Goal: Task Accomplishment & Management: Use online tool/utility

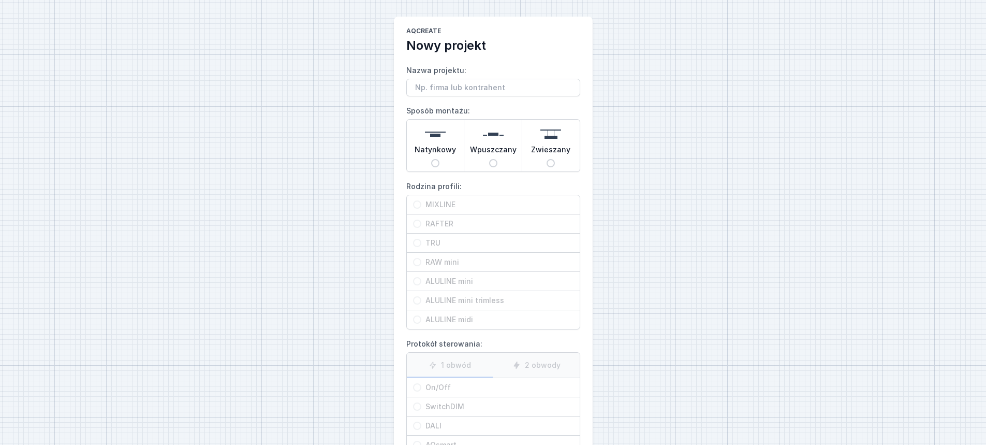
click at [444, 87] on input "Nazwa projektu:" at bounding box center [493, 88] width 174 height 18
type input "Rafter Mix 200cm"
click at [450, 132] on div "Natynkowy" at bounding box center [435, 146] width 57 height 52
click at [439, 159] on input "Natynkowy" at bounding box center [435, 163] width 8 height 8
radio input "true"
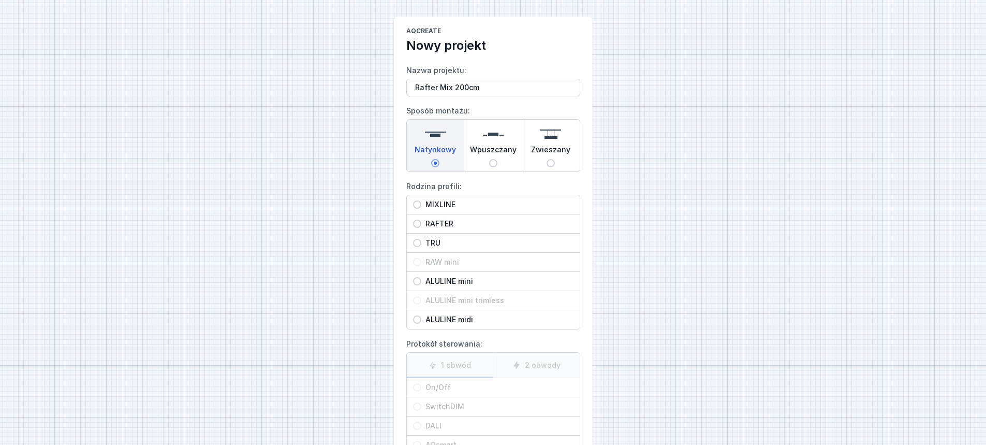
click at [454, 205] on span "MIXLINE" at bounding box center [497, 204] width 152 height 10
click at [421, 205] on input "MIXLINE" at bounding box center [417, 204] width 8 height 8
radio input "true"
click at [470, 224] on span "RAFTER" at bounding box center [497, 223] width 152 height 10
click at [421, 224] on input "RAFTER" at bounding box center [417, 223] width 8 height 8
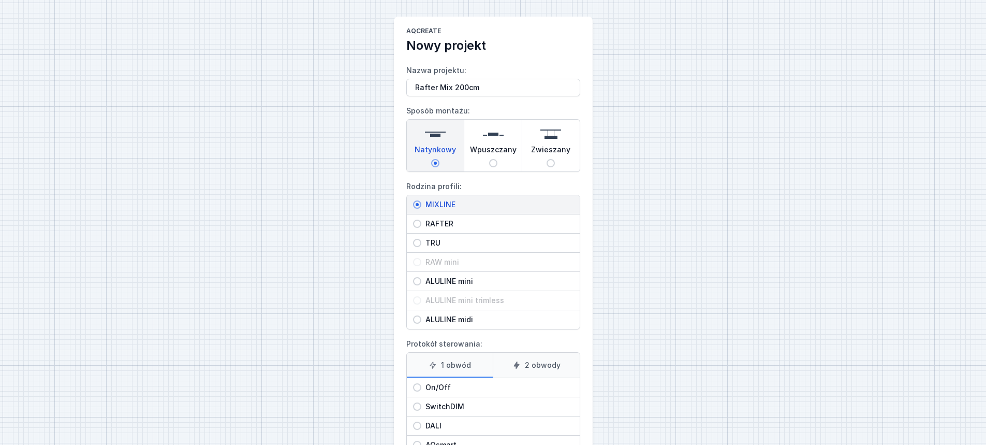
radio input "true"
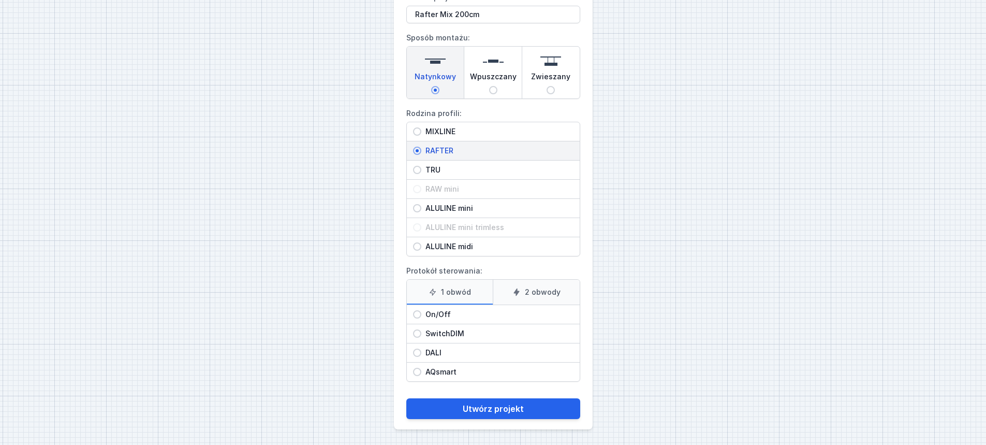
scroll to position [74, 0]
click at [479, 313] on span "On/Off" at bounding box center [497, 313] width 152 height 10
click at [421, 313] on input "On/Off" at bounding box center [417, 313] width 8 height 8
radio input "true"
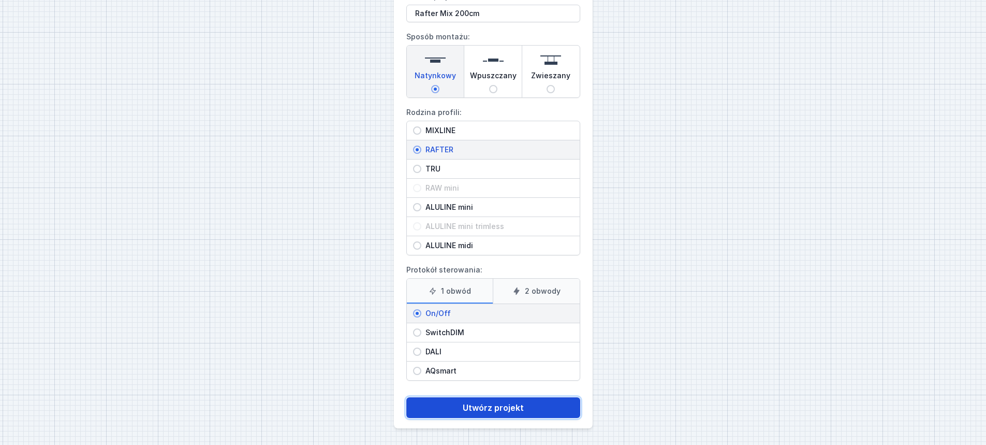
click at [497, 407] on button "Utwórz projekt" at bounding box center [493, 407] width 174 height 21
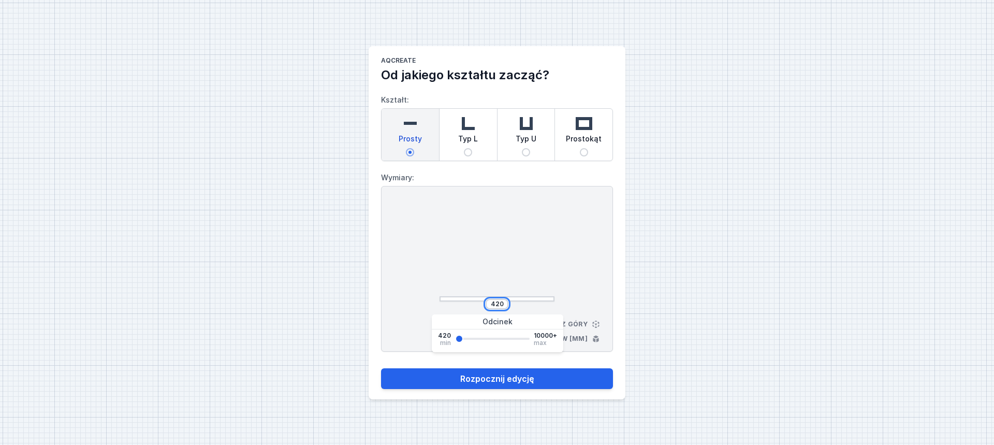
click at [495, 304] on input "420" at bounding box center [496, 304] width 17 height 8
type input "2000"
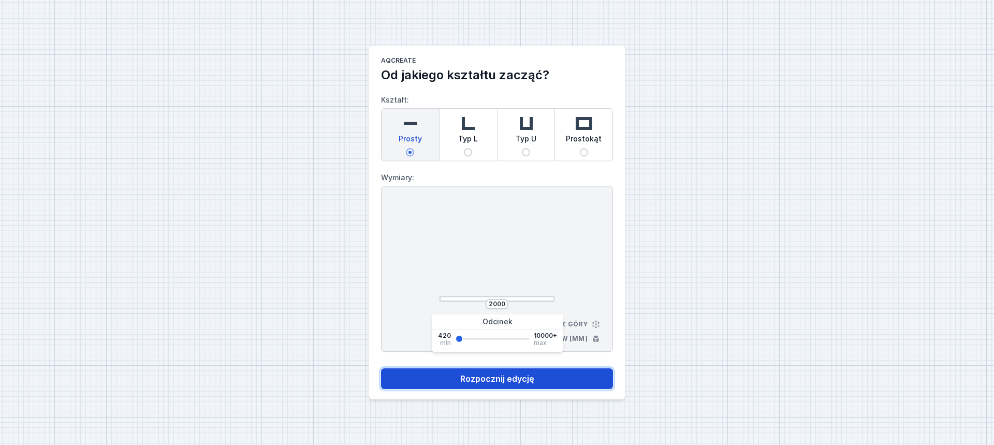
click at [512, 380] on button "Rozpocznij edycję" at bounding box center [497, 378] width 232 height 21
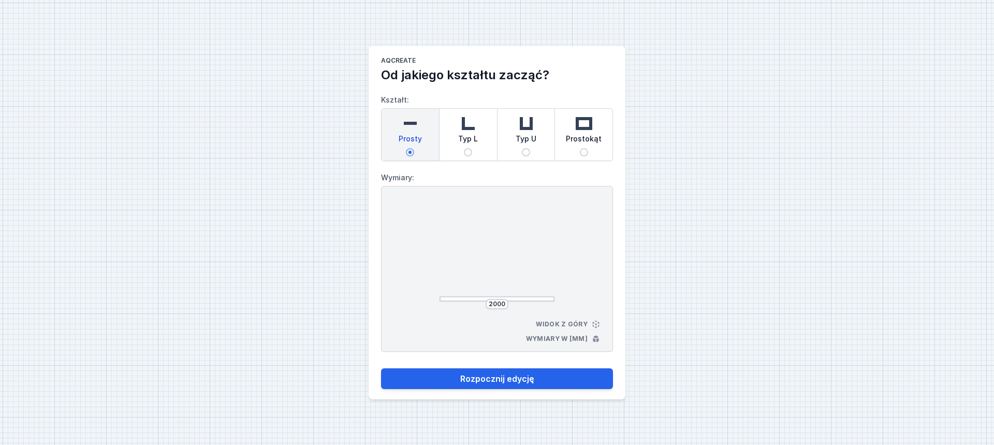
select select "M"
select select "3000"
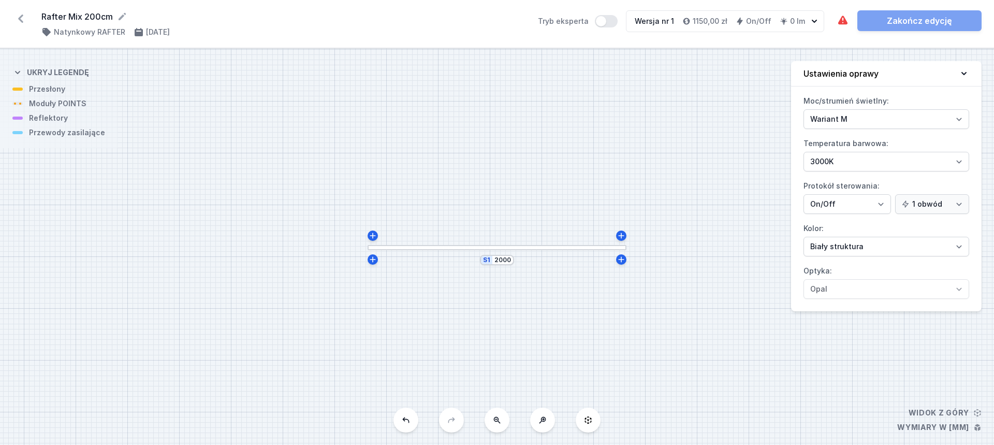
click at [429, 248] on div at bounding box center [496, 247] width 259 height 5
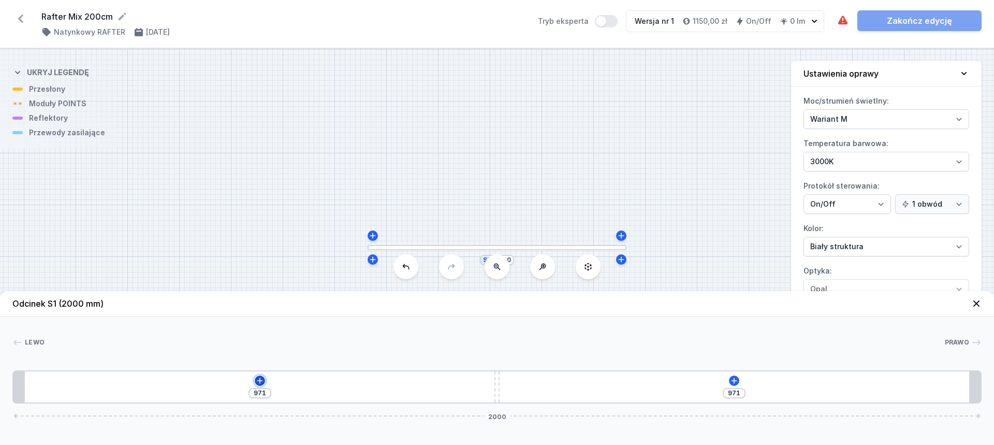
click at [262, 379] on icon at bounding box center [260, 380] width 8 height 8
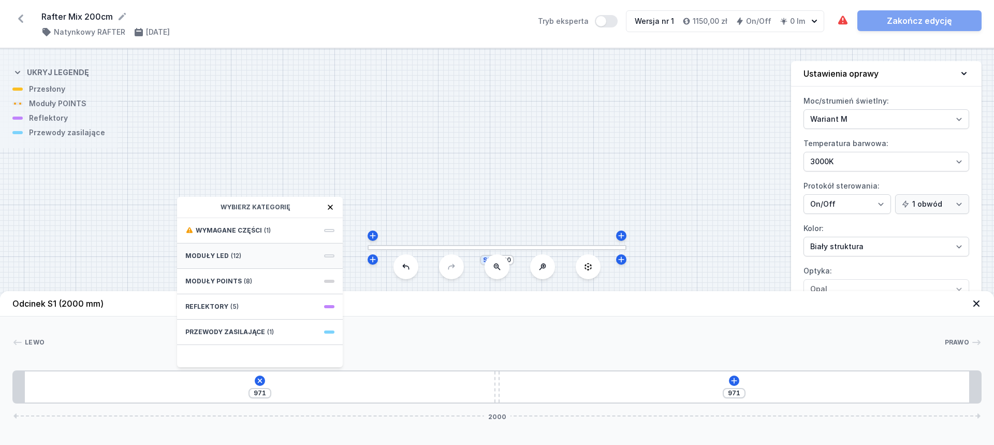
click at [234, 258] on span "(12)" at bounding box center [236, 255] width 10 height 8
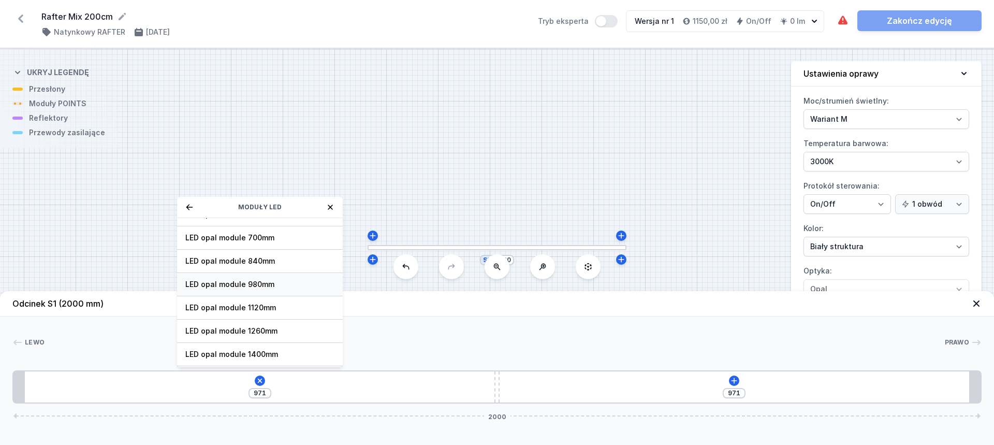
scroll to position [103, 0]
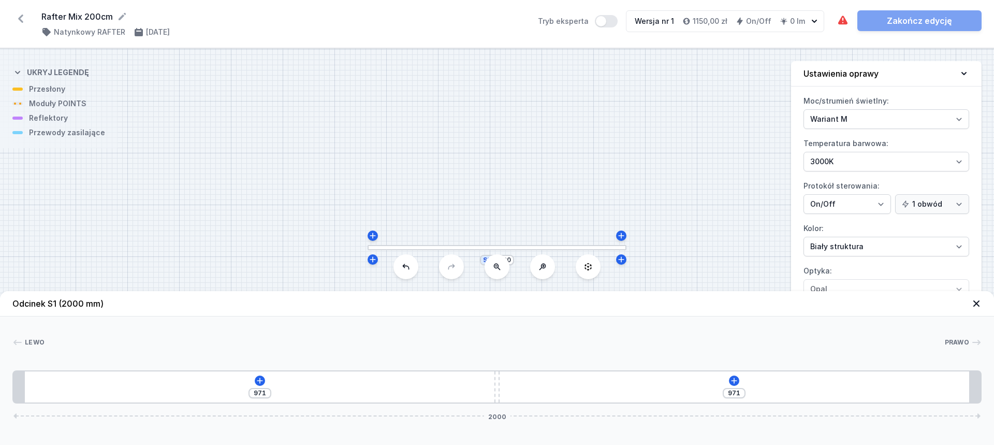
click at [406, 321] on div "[PERSON_NAME] 1 2 1 971 971 2000 995 10 995 24 1952 24 2000" at bounding box center [497, 359] width 994 height 87
click at [257, 381] on icon at bounding box center [260, 380] width 8 height 8
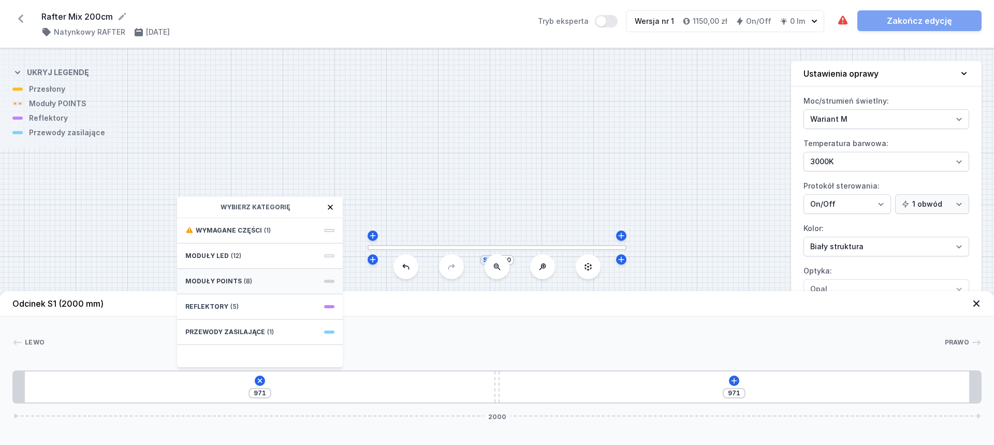
click at [212, 280] on span "Moduły POINTS" at bounding box center [213, 281] width 56 height 8
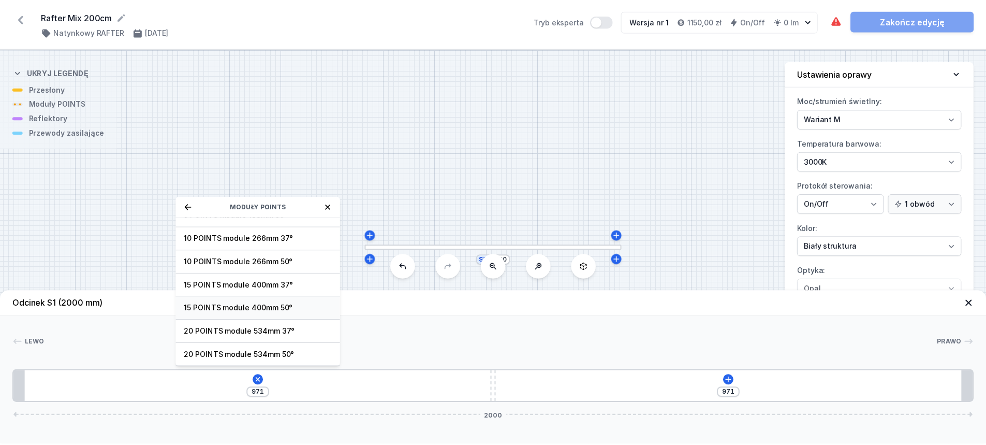
scroll to position [0, 0]
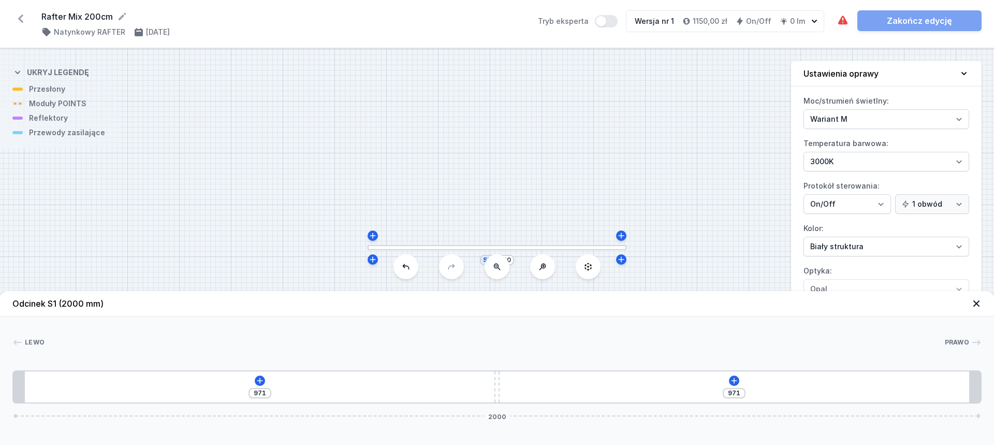
click at [406, 327] on div "[PERSON_NAME] 1 2 1 971 971 2000 995 10 995 24 1952 24 2000" at bounding box center [497, 359] width 994 height 87
click at [476, 249] on div at bounding box center [496, 247] width 259 height 5
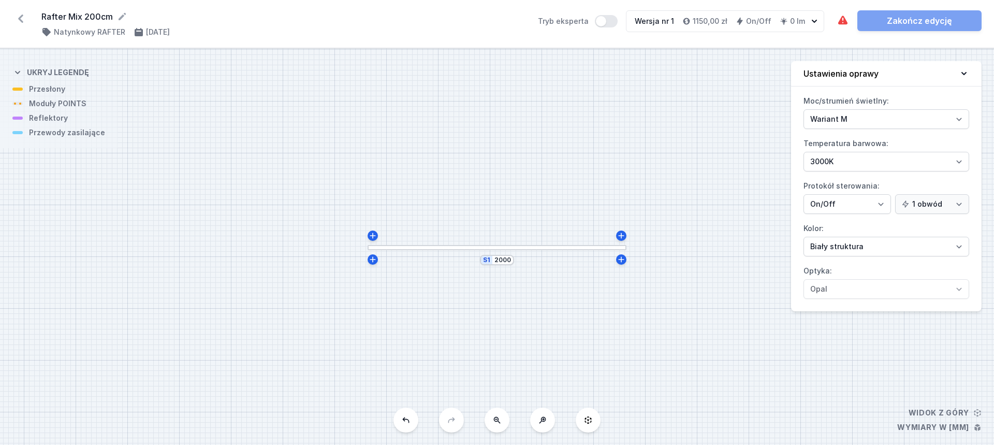
click at [440, 248] on div at bounding box center [496, 247] width 259 height 5
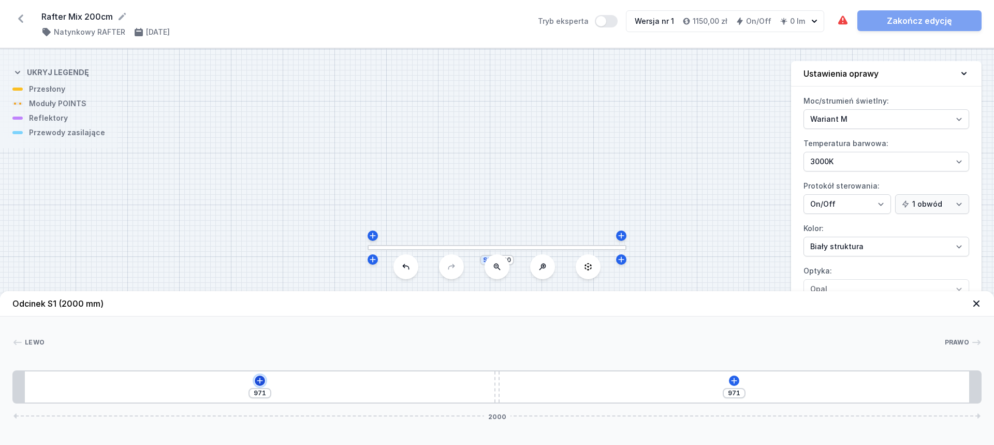
click at [261, 376] on button at bounding box center [260, 380] width 10 height 10
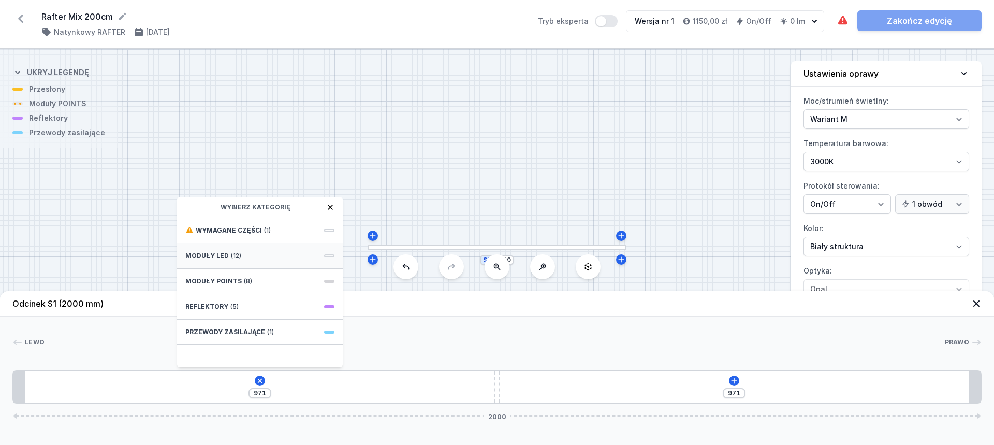
click at [254, 257] on div "Moduły LED (12)" at bounding box center [260, 255] width 166 height 25
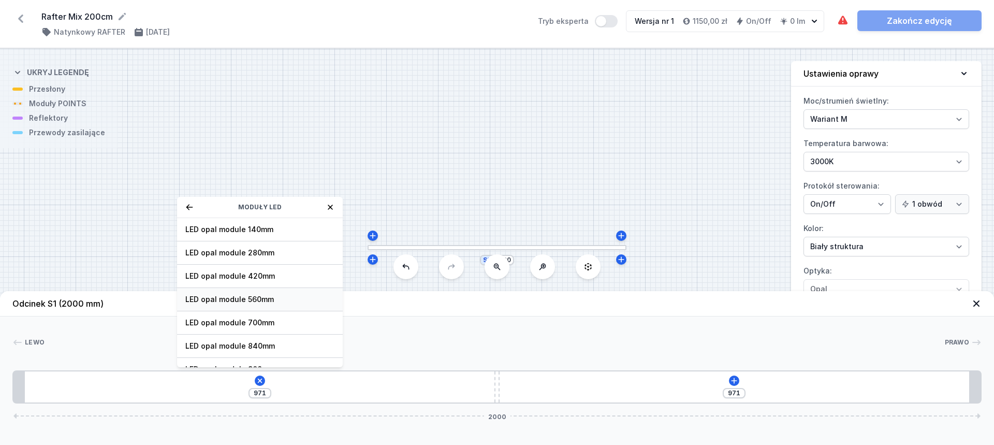
click at [272, 292] on div "LED opal module 560mm" at bounding box center [260, 299] width 166 height 23
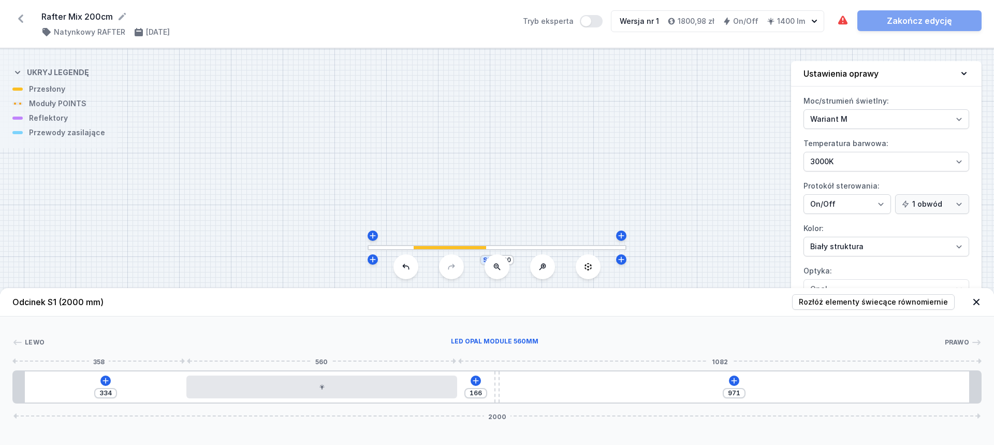
type input "77"
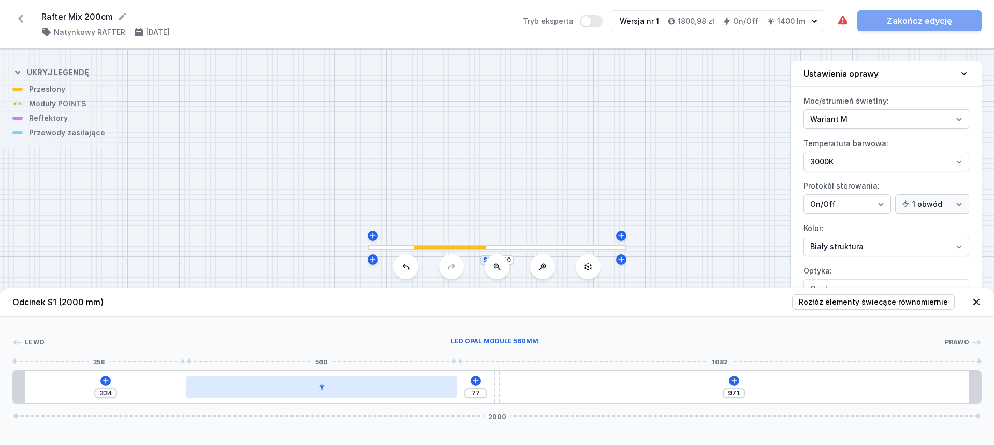
type input "414"
type input "890"
type input "502"
type input "856"
type input "536"
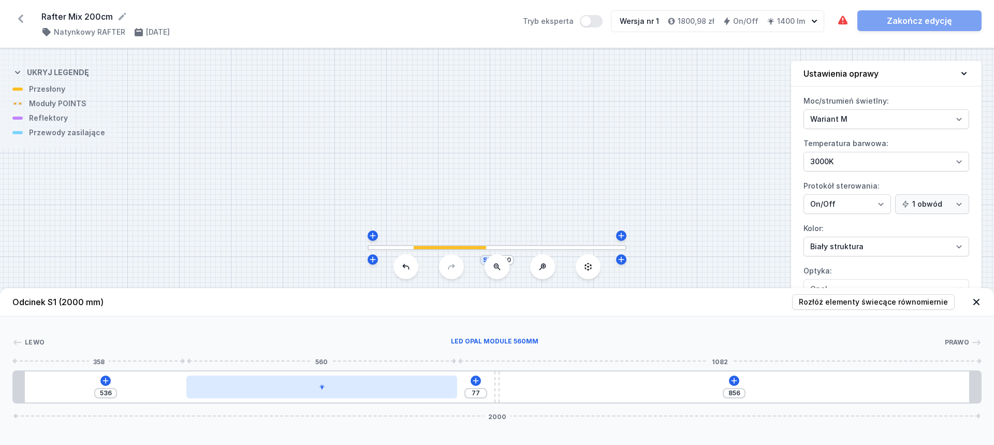
type input "829"
type input "563"
type input "803"
type input "589"
type input "781"
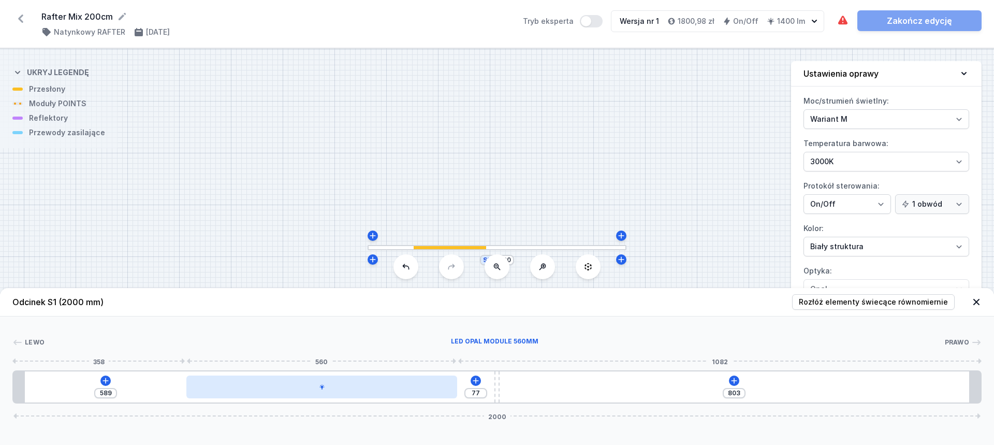
type input "611"
type input "759"
type input "633"
type input "742"
type input "650"
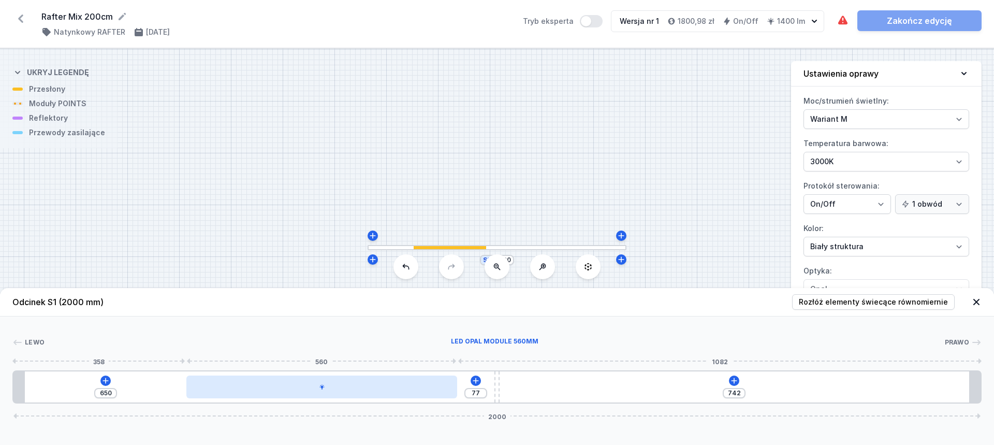
type input "728"
type input "664"
type input "719"
type input "673"
type input "715"
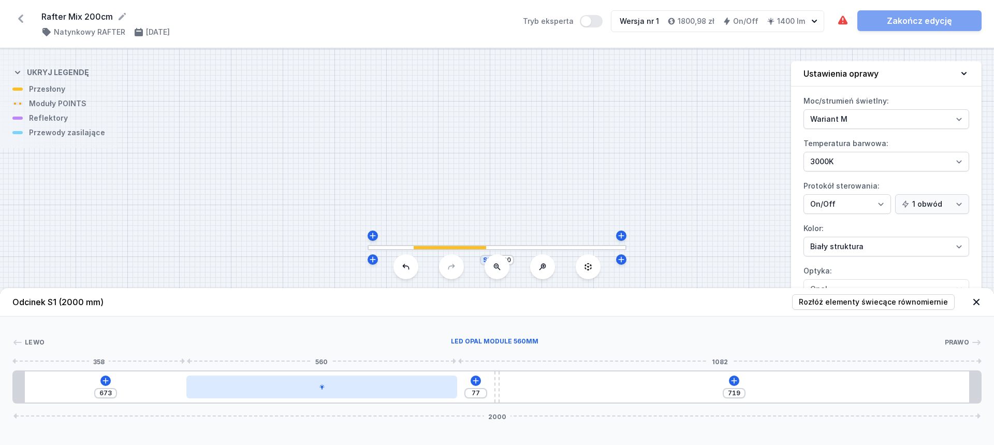
type input "677"
type input "714"
type input "678"
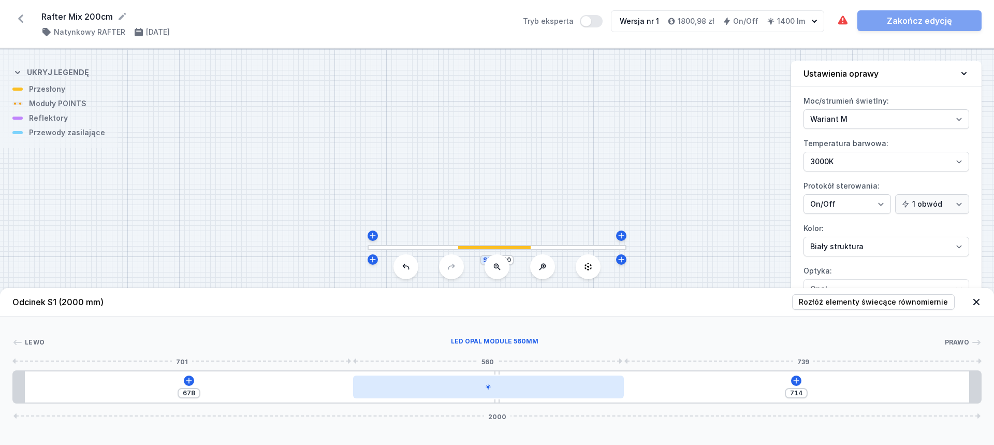
type input "712"
type input "680"
type input "710"
type input "682"
type input "707"
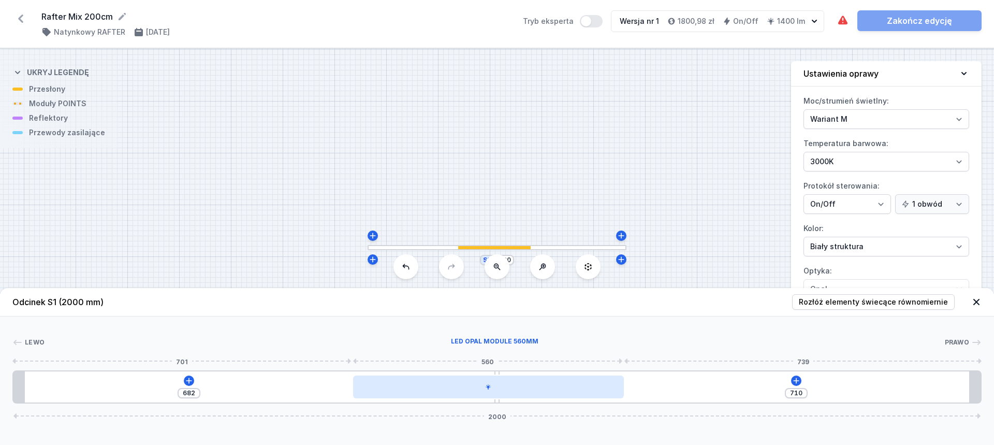
type input "685"
type input "706"
type input "686"
drag, startPoint x: 257, startPoint y: 390, endPoint x: 589, endPoint y: 387, distance: 332.2
type input "700"
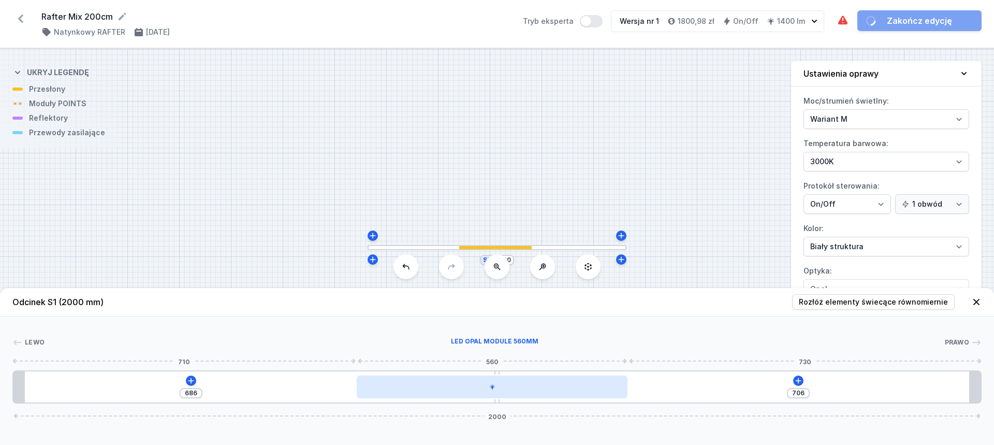
type input "692"
type input "698"
type input "694"
type input "691"
type input "701"
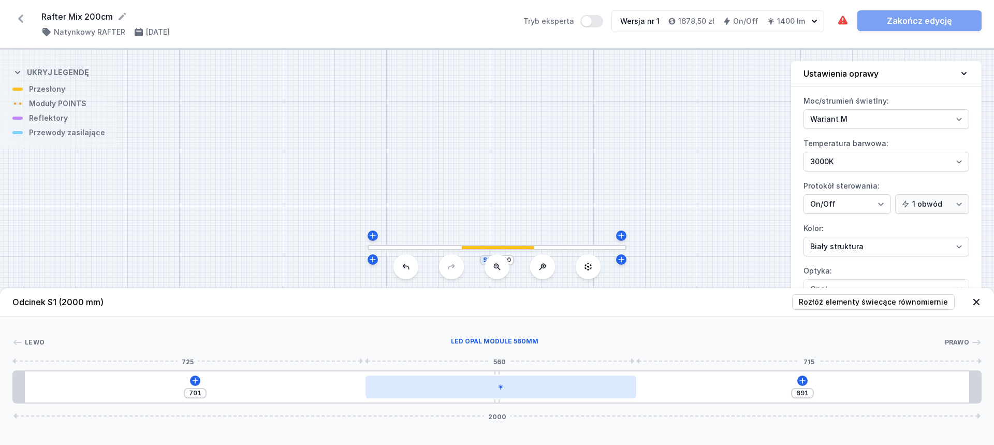
type input "688"
type input "704"
type input "683"
type input "709"
type input "680"
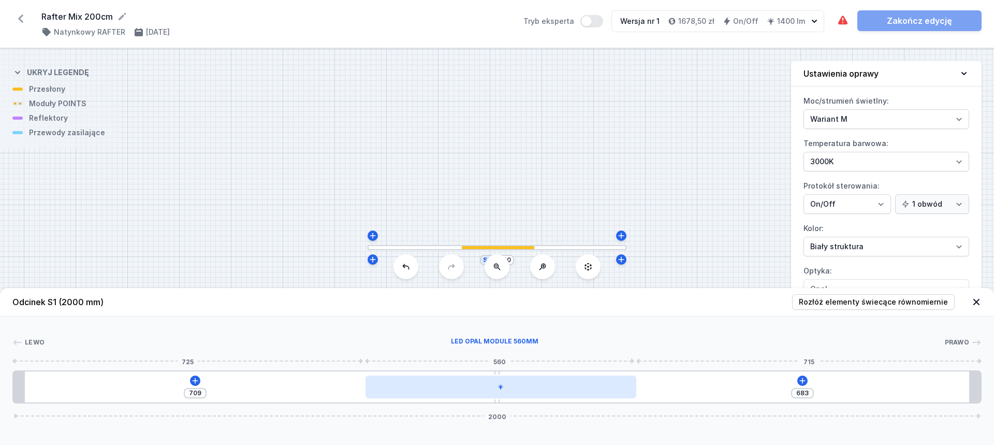
type input "712"
type input "677"
type input "715"
type input "674"
type input "718"
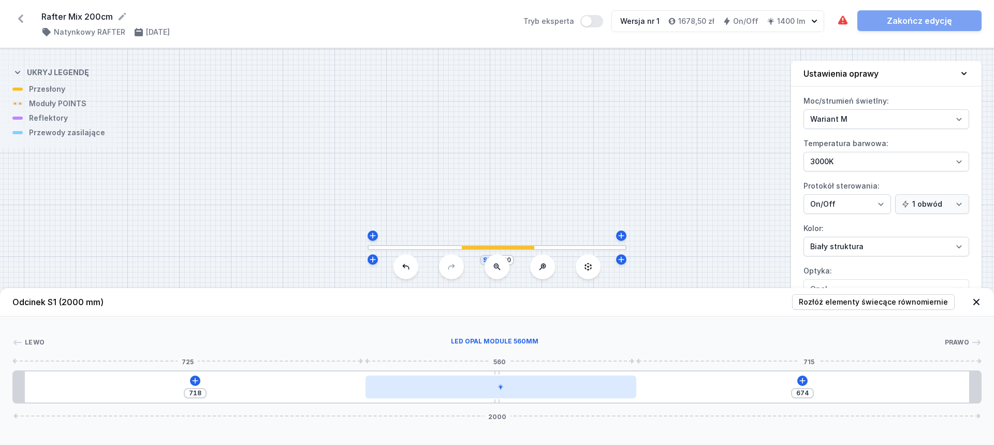
type input "673"
type input "719"
type input "672"
type input "720"
type input "673"
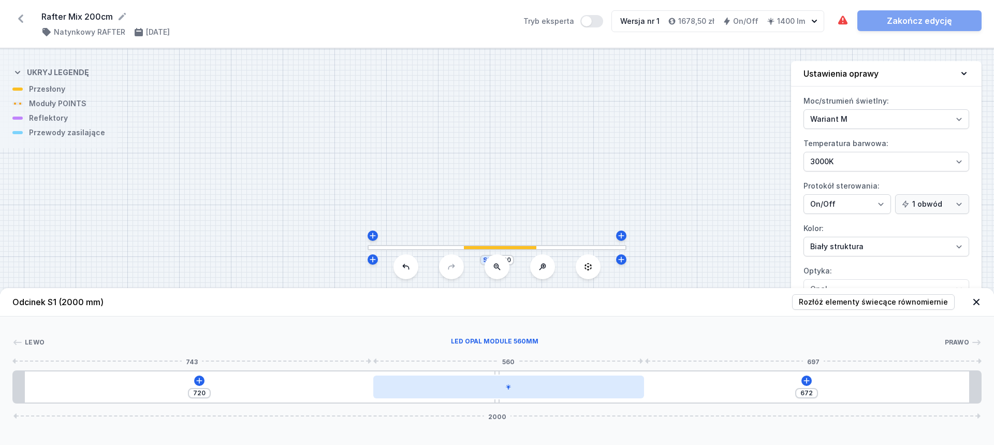
type input "719"
type input "676"
type input "716"
drag, startPoint x: 551, startPoint y: 388, endPoint x: 520, endPoint y: 389, distance: 31.1
click at [561, 389] on div at bounding box center [506, 386] width 271 height 23
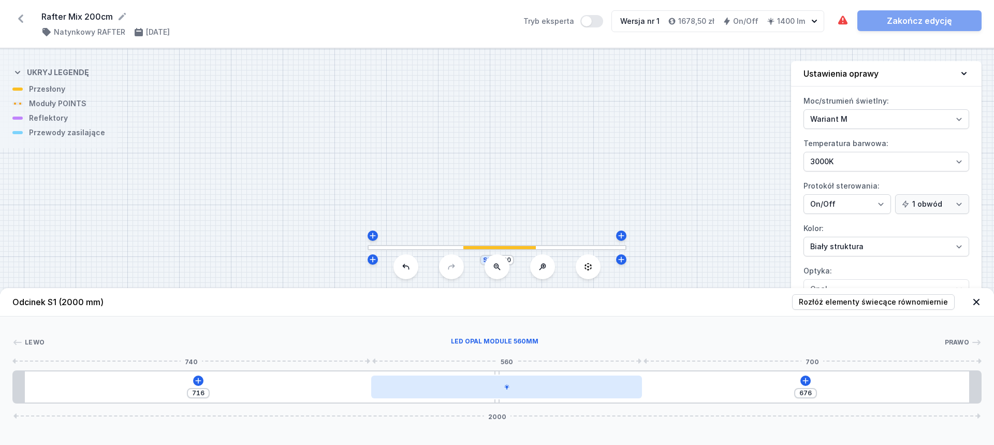
type input "677"
type input "715"
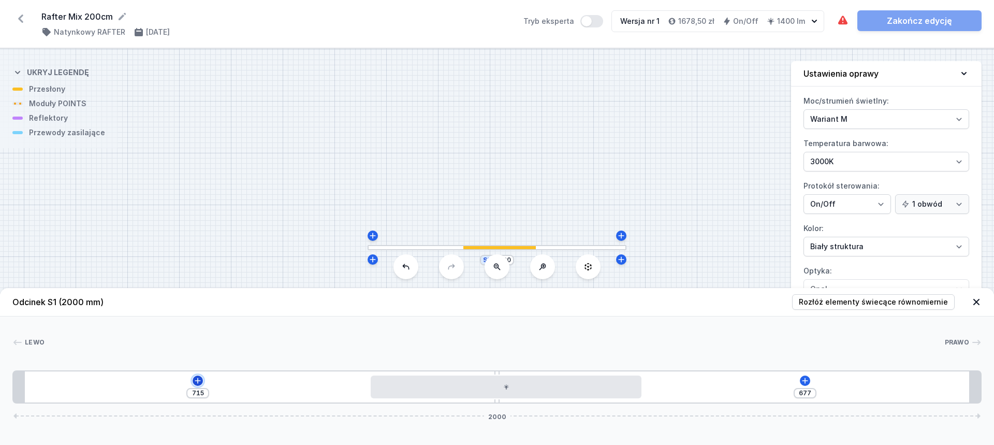
click at [196, 379] on icon at bounding box center [198, 380] width 8 height 8
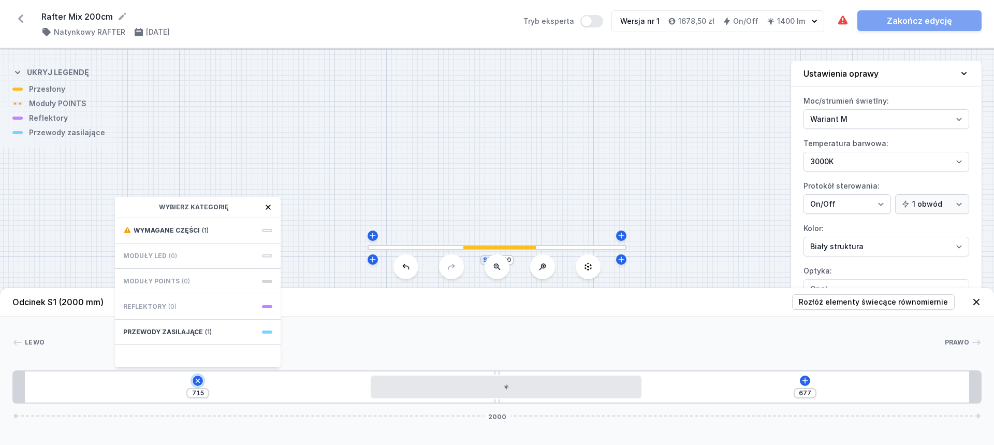
drag, startPoint x: 193, startPoint y: 380, endPoint x: 228, endPoint y: 379, distance: 34.7
click at [194, 379] on icon at bounding box center [198, 381] width 12 height 12
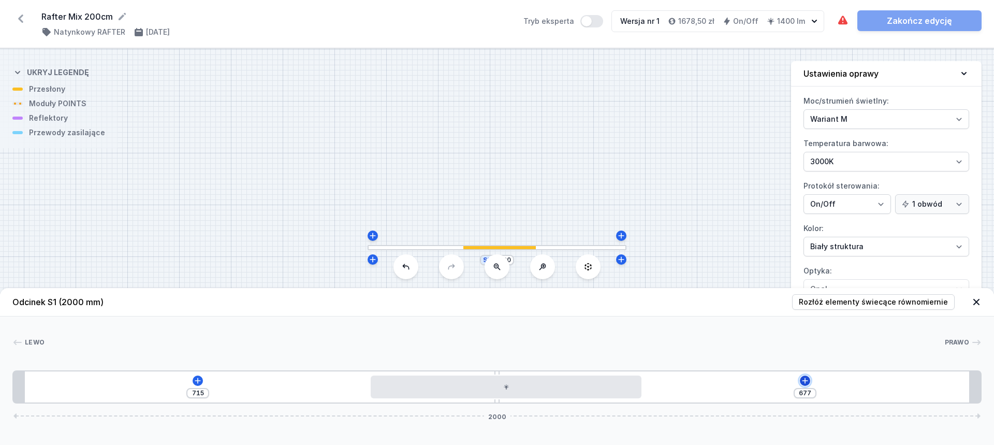
click at [808, 376] on icon at bounding box center [805, 380] width 8 height 8
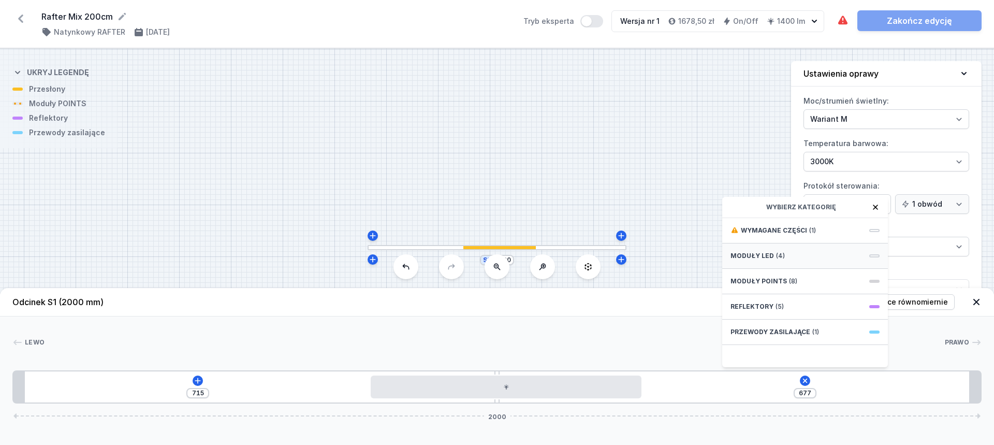
click at [776, 255] on span "(4)" at bounding box center [780, 255] width 9 height 8
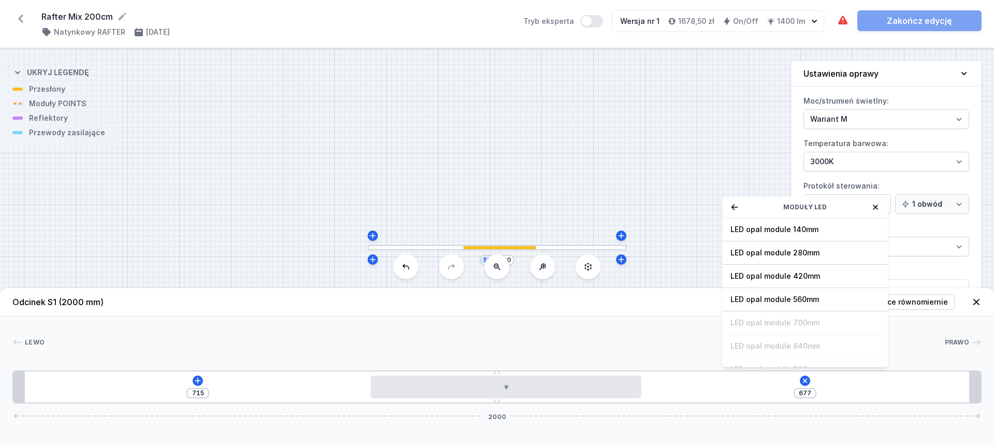
click at [735, 208] on icon at bounding box center [734, 207] width 8 height 8
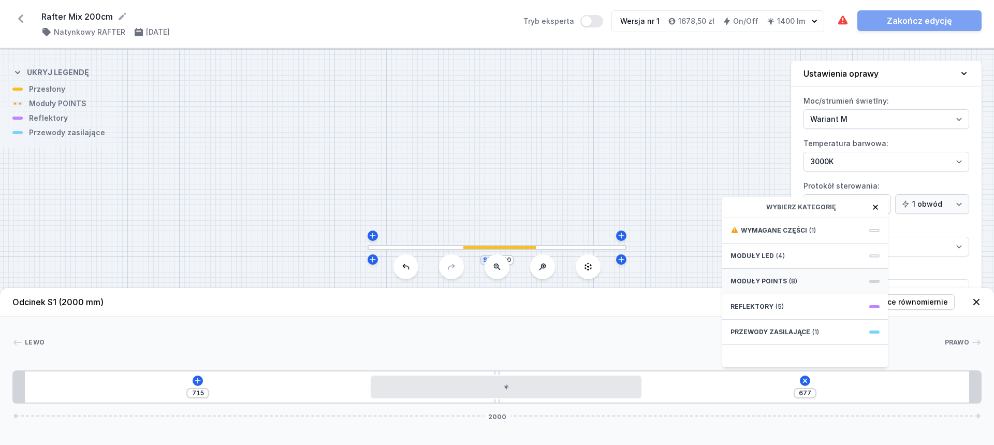
click at [777, 276] on div "Moduły POINTS (8)" at bounding box center [805, 281] width 166 height 25
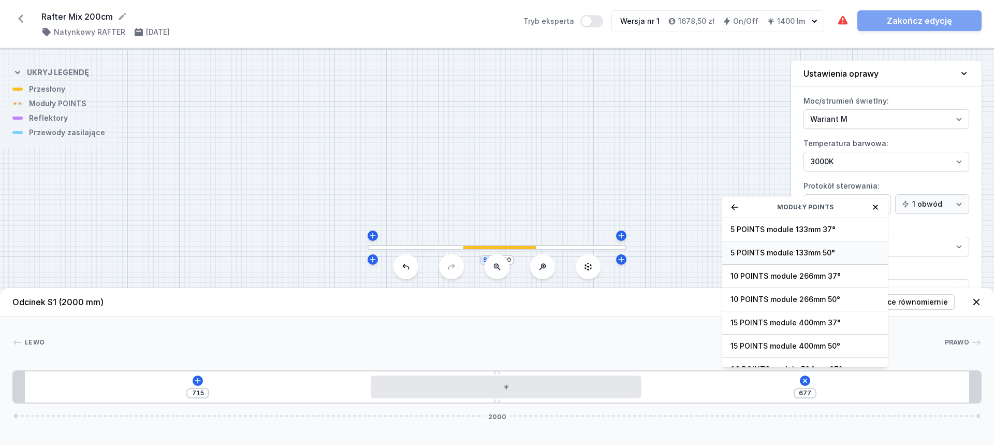
click at [789, 254] on span "5 POINTS module 133mm 50°" at bounding box center [804, 252] width 149 height 10
type input "543"
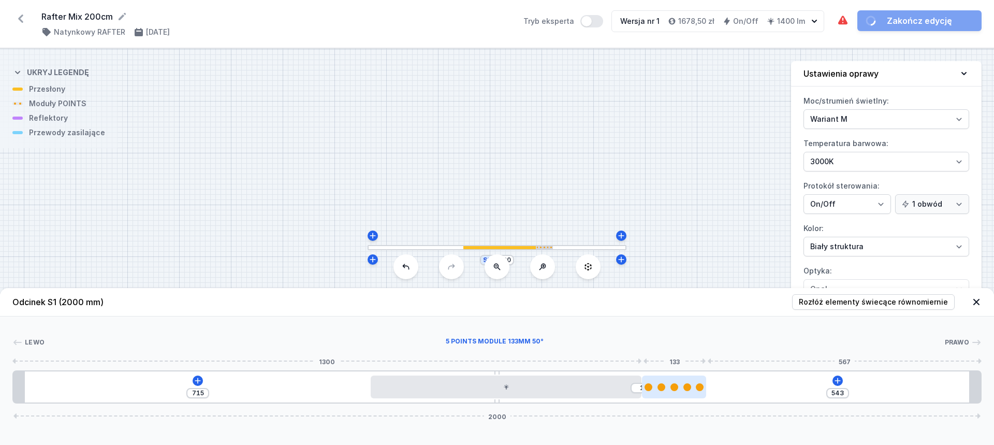
click at [669, 390] on div at bounding box center [674, 386] width 64 height 23
click at [676, 388] on div at bounding box center [674, 387] width 8 height 8
select select "2858"
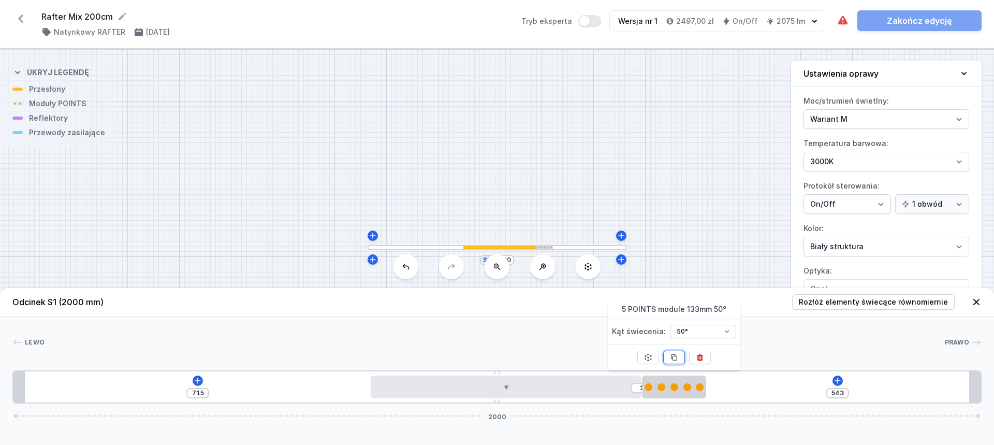
click at [677, 355] on icon at bounding box center [674, 357] width 8 height 8
type input "410"
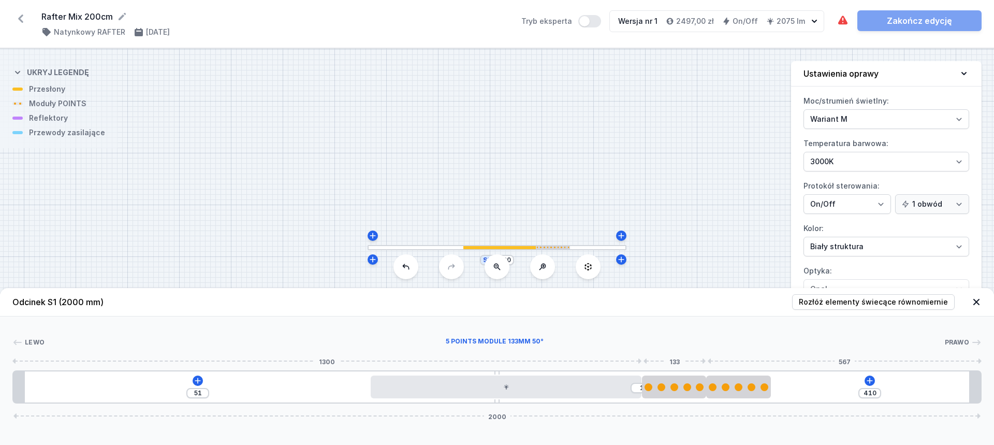
type input "81"
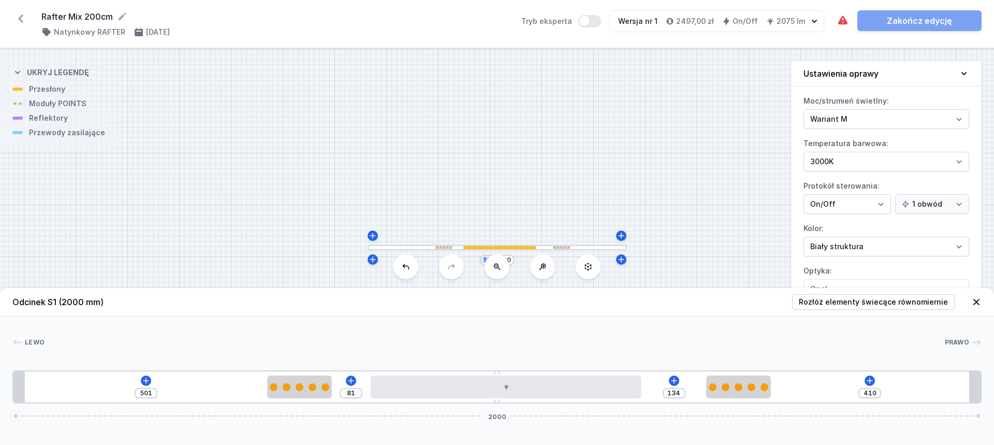
type input "107"
type input "475"
type input "125"
type input "457"
type input "137"
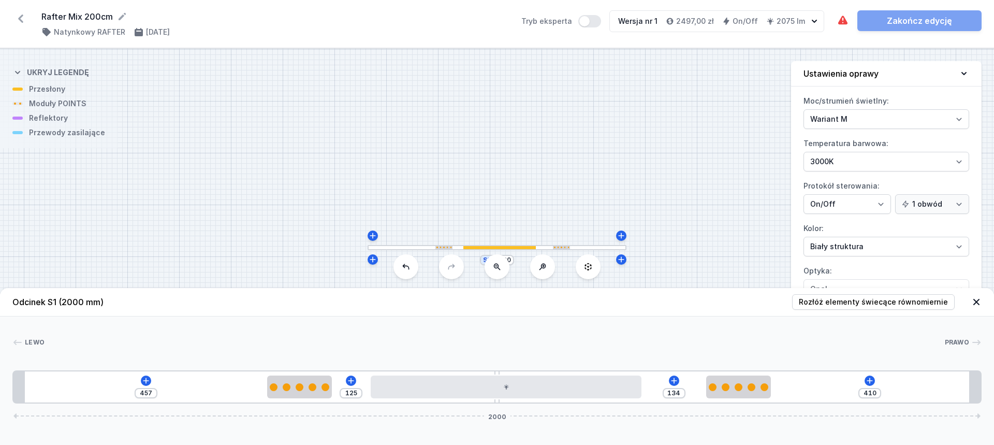
type input "445"
type input "141"
type input "441"
type input "142"
type input "440"
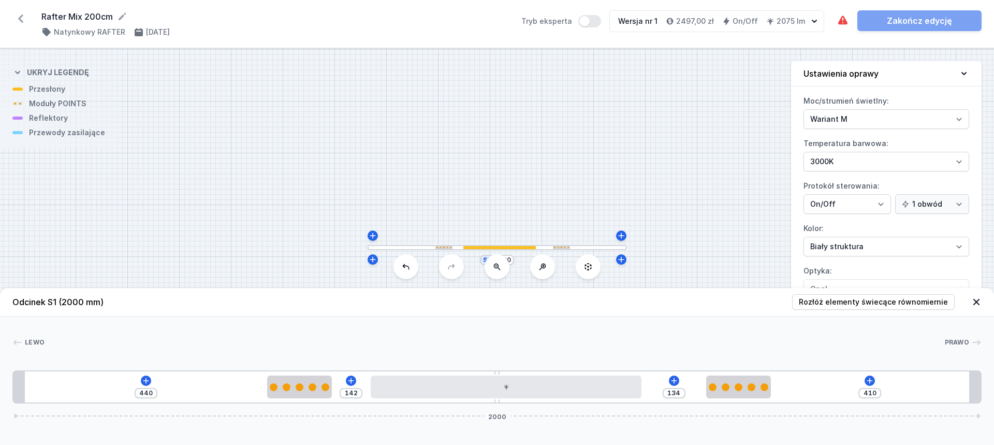
drag, startPoint x: 685, startPoint y: 386, endPoint x: 293, endPoint y: 367, distance: 392.7
click at [276, 371] on div "440 142 134 410 2000" at bounding box center [496, 386] width 969 height 33
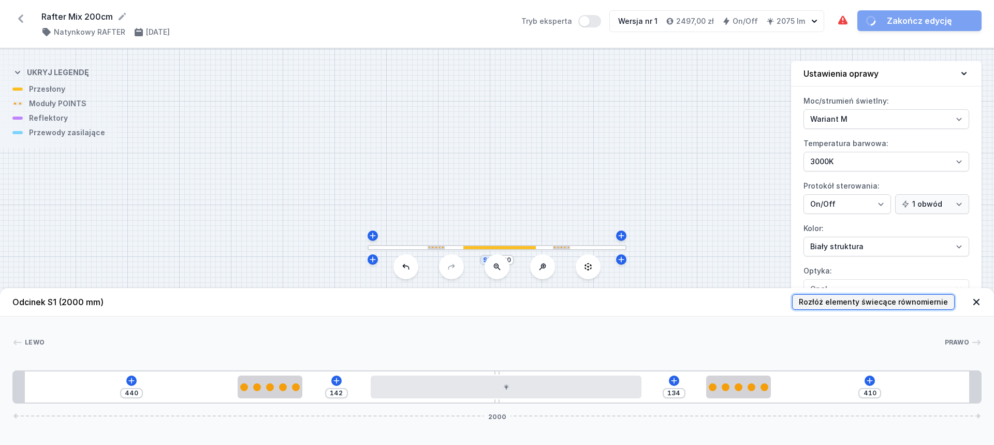
click at [853, 300] on span "Rozłóż elementy świecące równomiernie" at bounding box center [872, 302] width 149 height 10
type input "268"
type input "294"
type input "270"
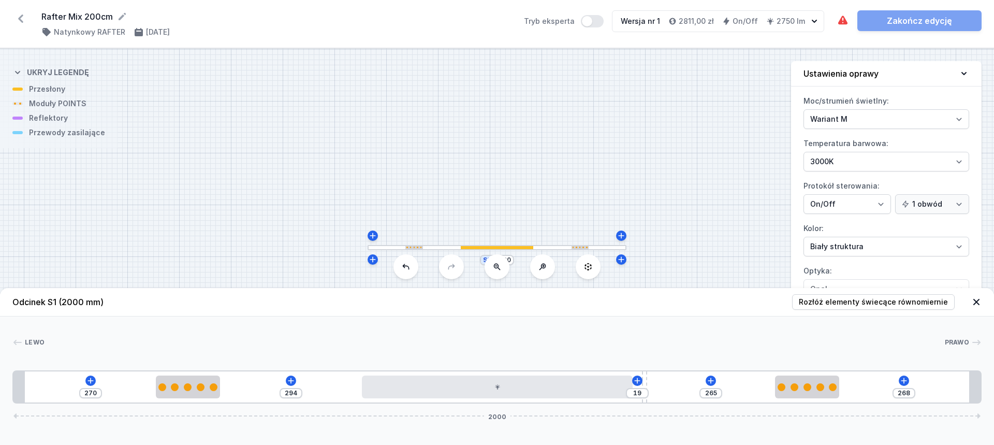
type input "266"
type input "18"
type input "267"
type input "17"
type input "268"
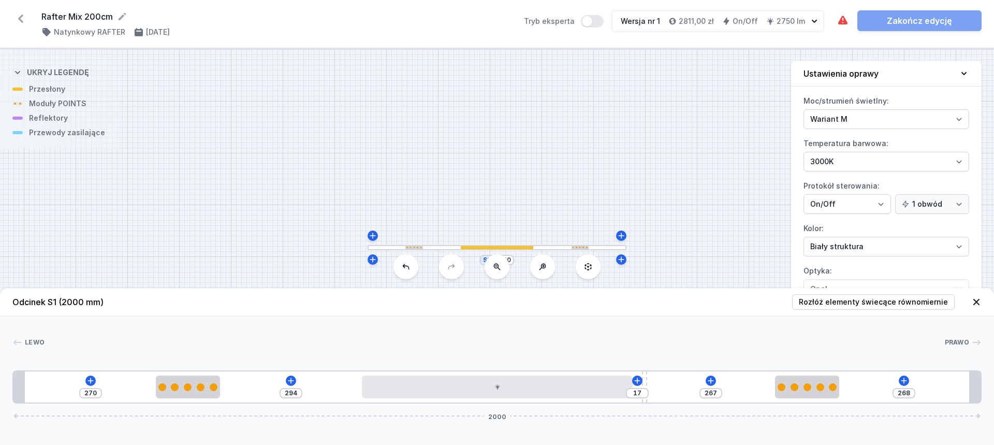
type input "16"
type input "270"
type input "14"
type input "271"
type input "13"
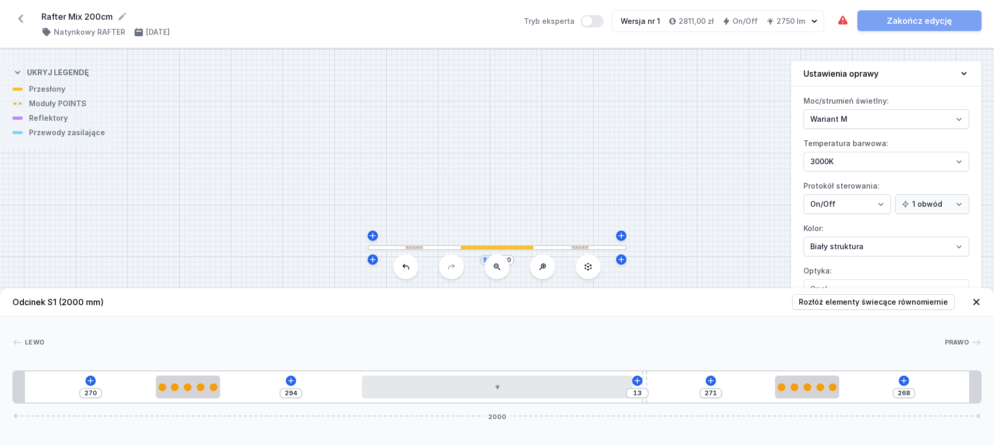
type input "275"
type input "9"
type input "278"
type input "6"
type input "279"
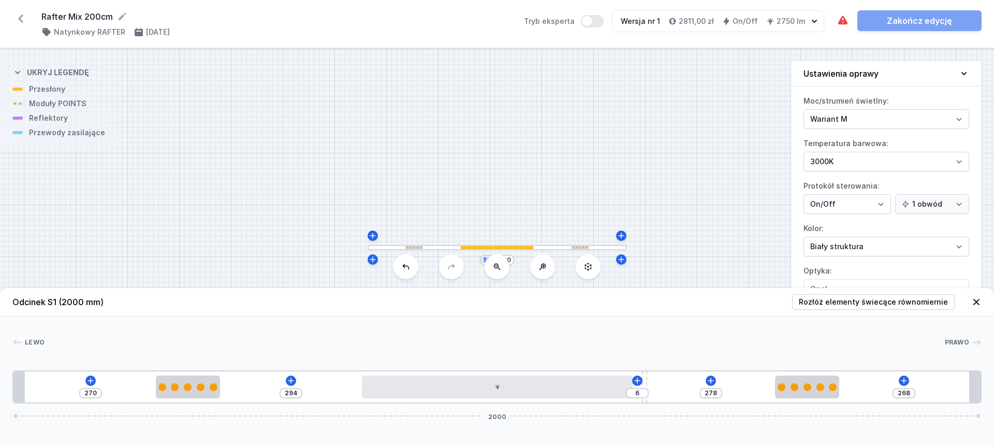
type input "5"
drag, startPoint x: 496, startPoint y: 372, endPoint x: 659, endPoint y: 376, distance: 163.1
type input "280"
type input "4"
click at [705, 376] on icon at bounding box center [707, 380] width 8 height 8
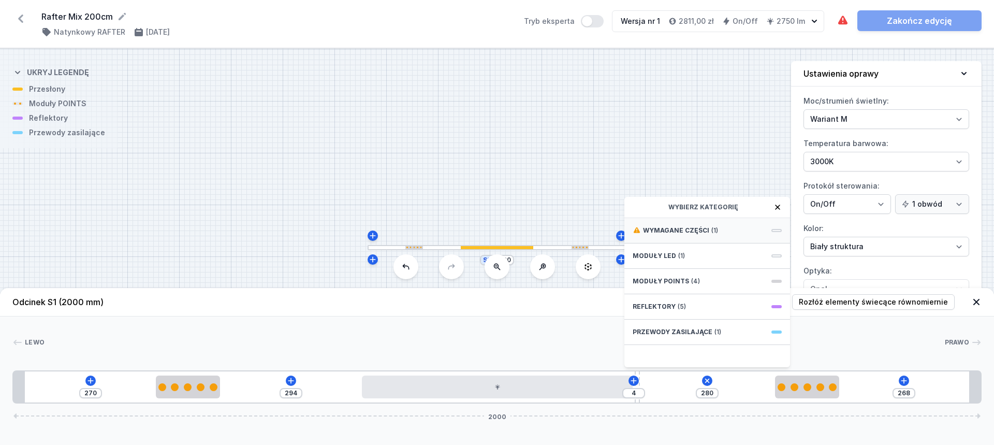
click at [670, 229] on span "Wymagane części" at bounding box center [676, 230] width 66 height 8
click at [671, 229] on span "Hole for power supply cable" at bounding box center [706, 229] width 149 height 10
type input "210"
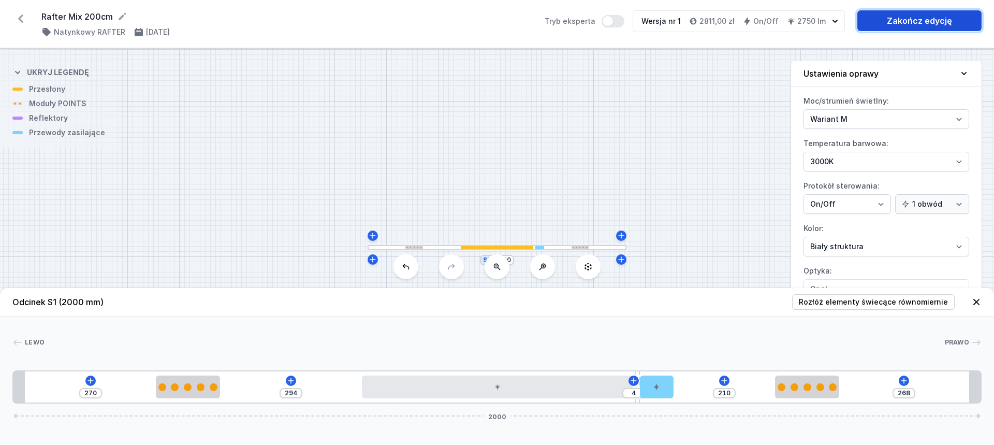
click at [911, 25] on link "Zakończ edycję" at bounding box center [919, 20] width 124 height 21
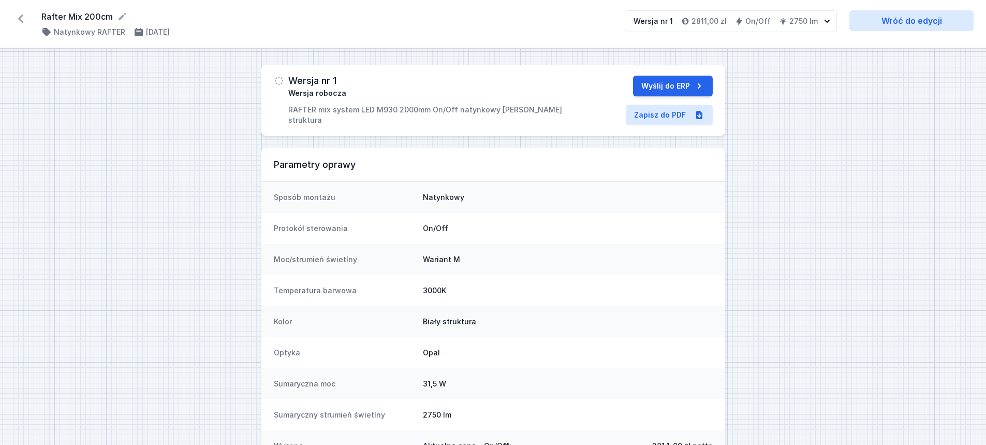
click at [20, 18] on icon at bounding box center [20, 18] width 5 height 8
